Goal: Task Accomplishment & Management: Manage account settings

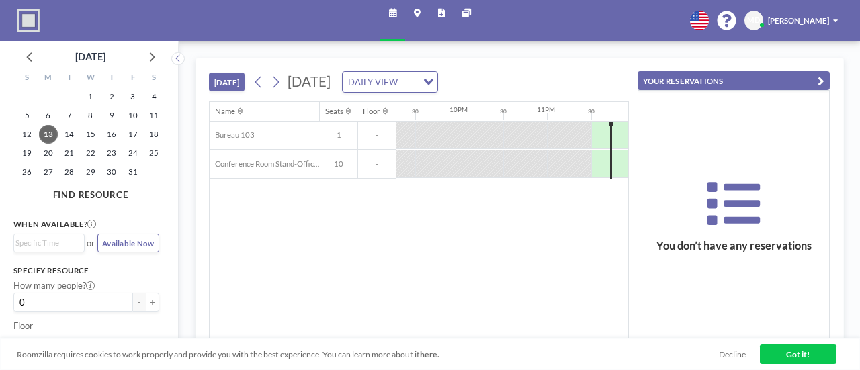
scroll to position [0, 1876]
click at [832, 22] on div "[PERSON_NAME]" at bounding box center [803, 20] width 71 height 11
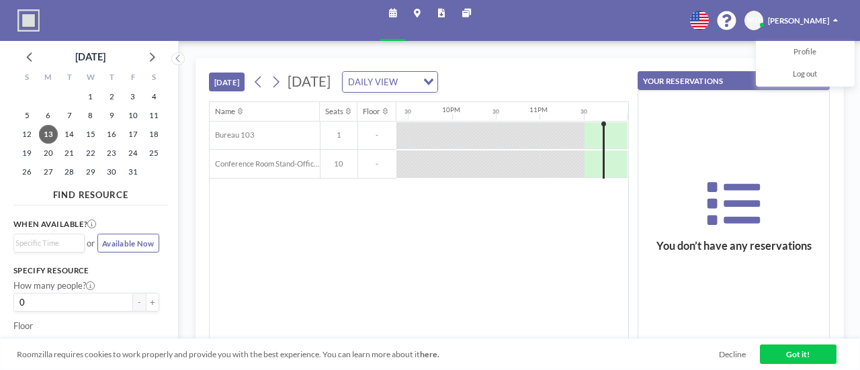
drag, startPoint x: 522, startPoint y: 114, endPoint x: 416, endPoint y: 104, distance: 105.9
click at [281, 78] on icon at bounding box center [276, 82] width 10 height 16
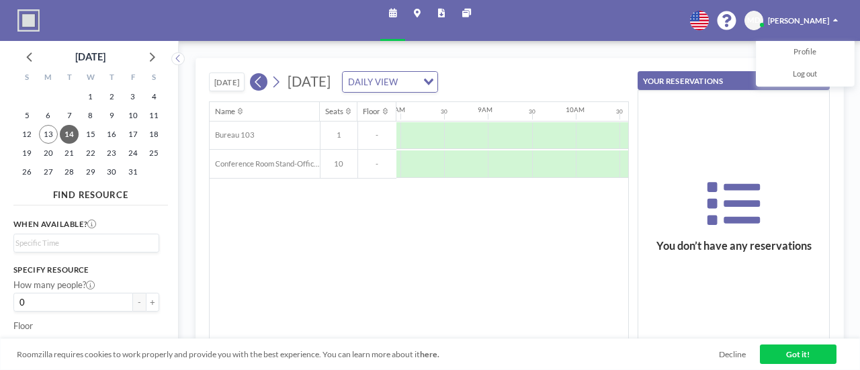
scroll to position [0, 699]
click at [254, 80] on icon at bounding box center [258, 82] width 10 height 16
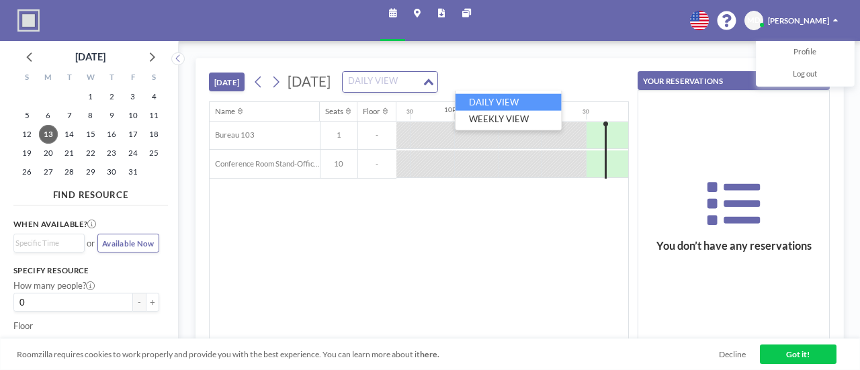
click at [421, 83] on input "Search for option" at bounding box center [382, 82] width 77 height 15
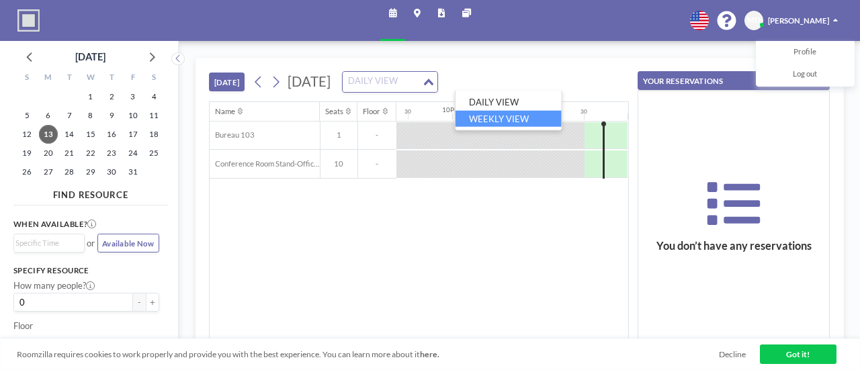
click at [512, 121] on li "WEEKLY VIEW" at bounding box center [509, 118] width 106 height 17
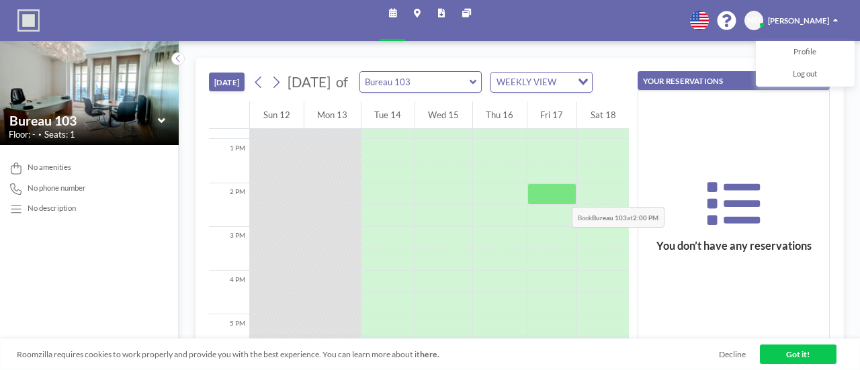
scroll to position [561, 0]
click at [719, 356] on link "Decline" at bounding box center [732, 354] width 27 height 10
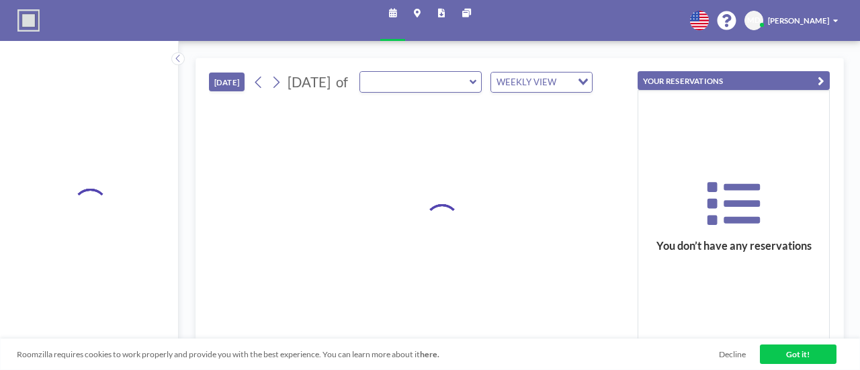
type input "Bureau 103"
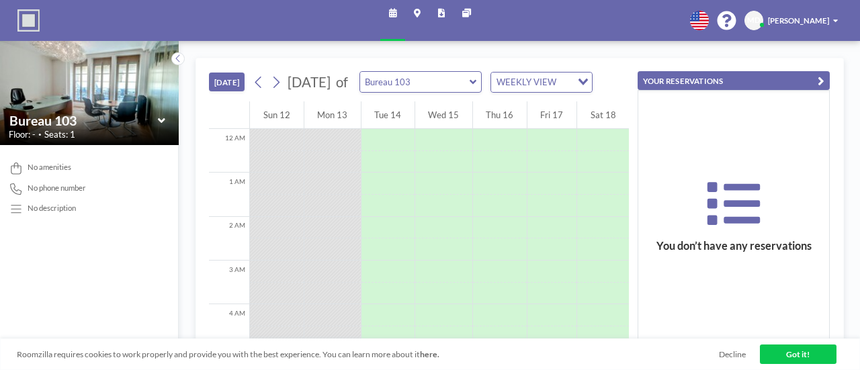
click at [726, 348] on div "Roomzilla requires cookies to work properly and provide you with the best exper…" at bounding box center [430, 355] width 860 height 32
click at [729, 356] on link "Decline" at bounding box center [732, 354] width 27 height 10
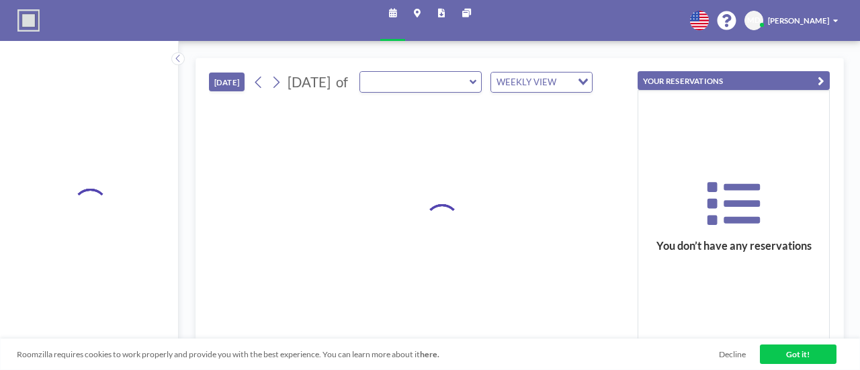
type input "Bureau 103"
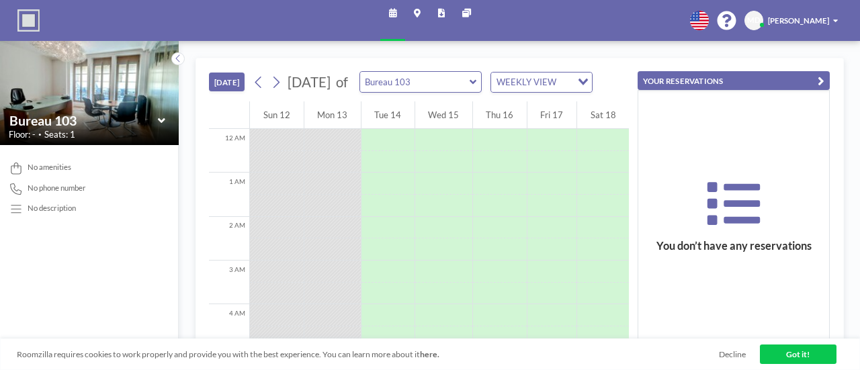
click at [797, 346] on link "Got it!" at bounding box center [798, 354] width 77 height 19
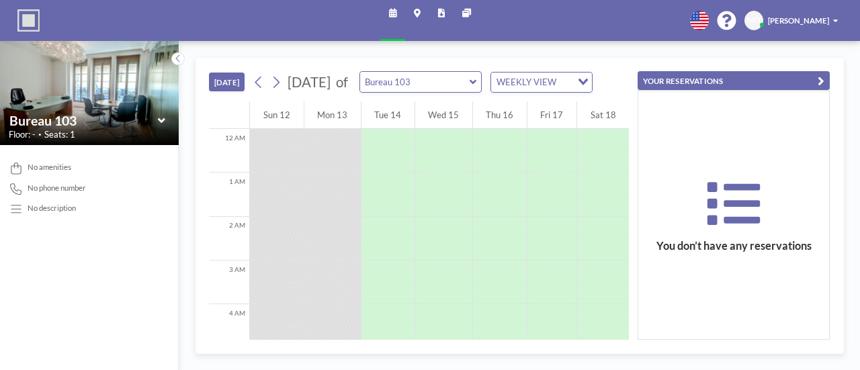
click at [161, 118] on icon at bounding box center [161, 120] width 7 height 11
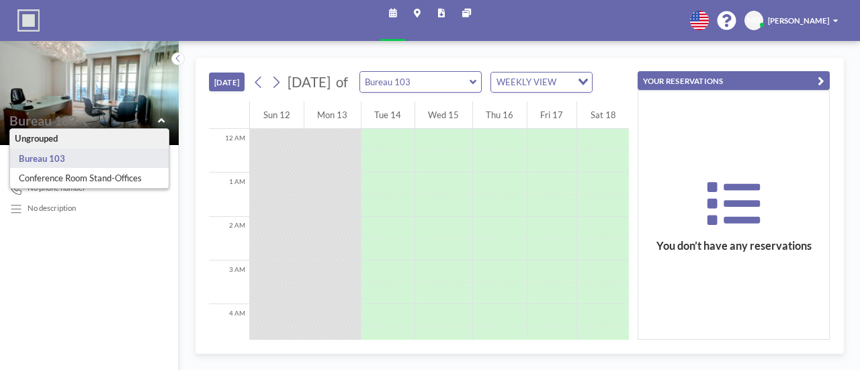
click at [161, 118] on icon at bounding box center [161, 120] width 7 height 11
type input "Bureau 103"
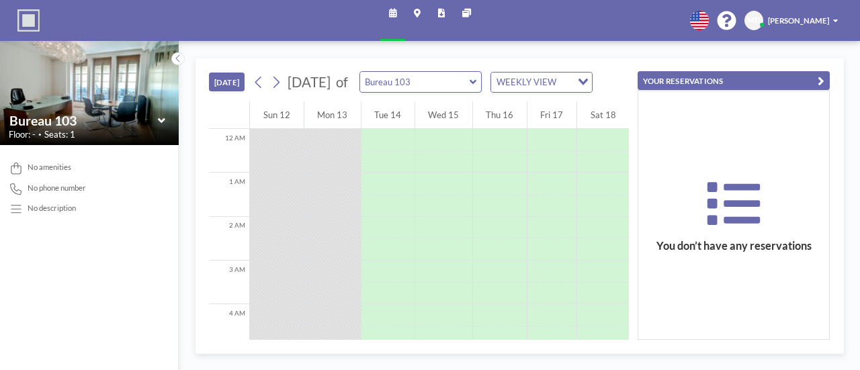
click at [805, 16] on span "[PERSON_NAME]" at bounding box center [798, 20] width 61 height 9
click at [805, 73] on span "Log out" at bounding box center [805, 74] width 24 height 11
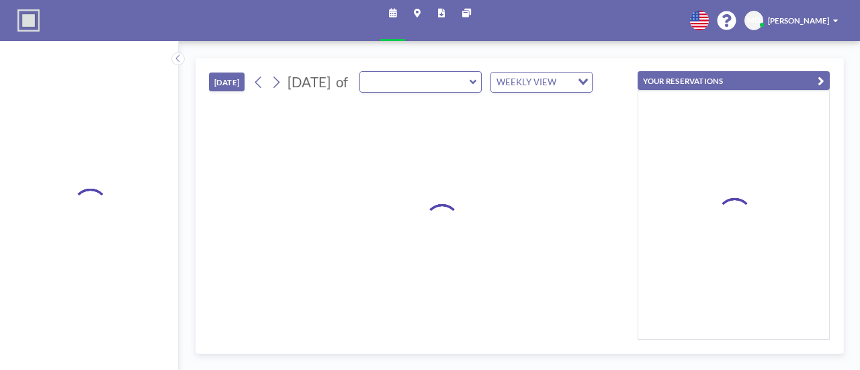
type input "Bureau 103"
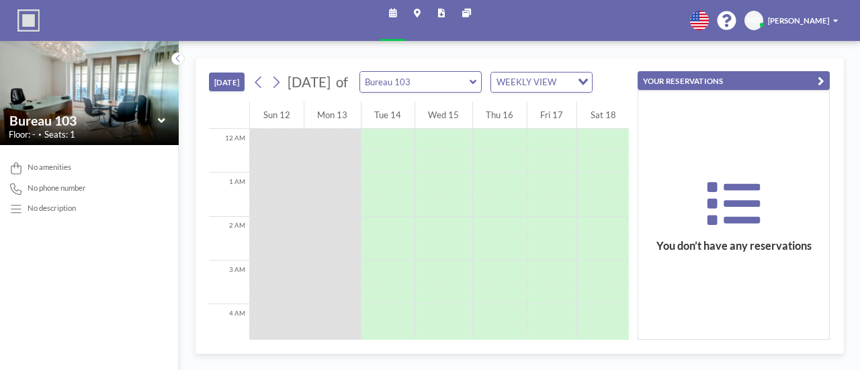
click at [826, 25] on span "[PERSON_NAME]" at bounding box center [798, 20] width 61 height 9
click at [813, 77] on span "Log out" at bounding box center [805, 74] width 24 height 11
click at [810, 18] on span "[PERSON_NAME]" at bounding box center [798, 20] width 61 height 9
click at [810, 17] on span "[PERSON_NAME]" at bounding box center [798, 20] width 61 height 9
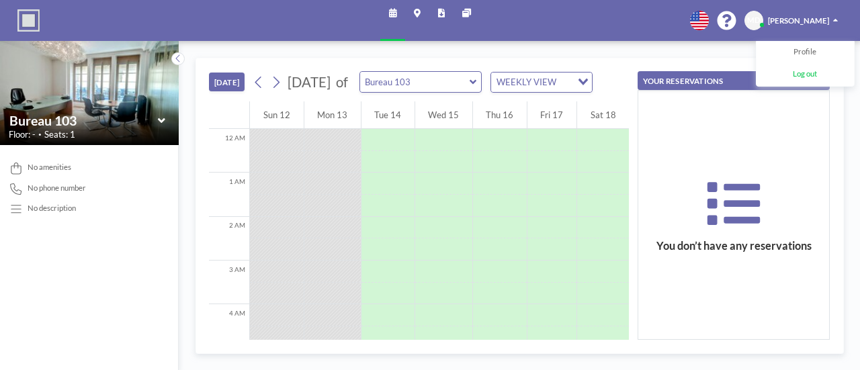
click at [795, 68] on link "Log out" at bounding box center [805, 75] width 97 height 22
